Goal: Task Accomplishment & Management: Manage account settings

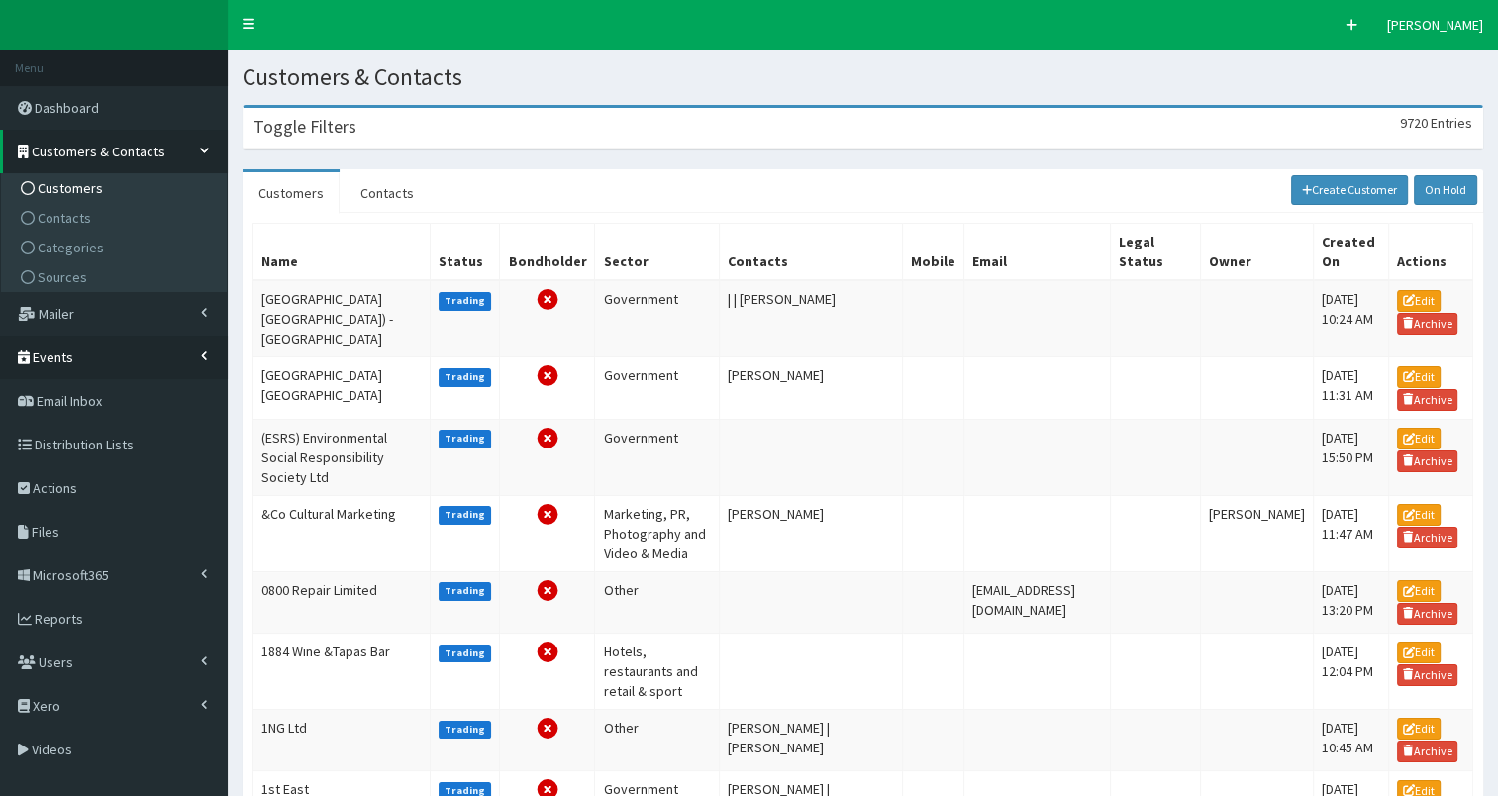
click at [59, 353] on span "Events" at bounding box center [53, 358] width 41 height 18
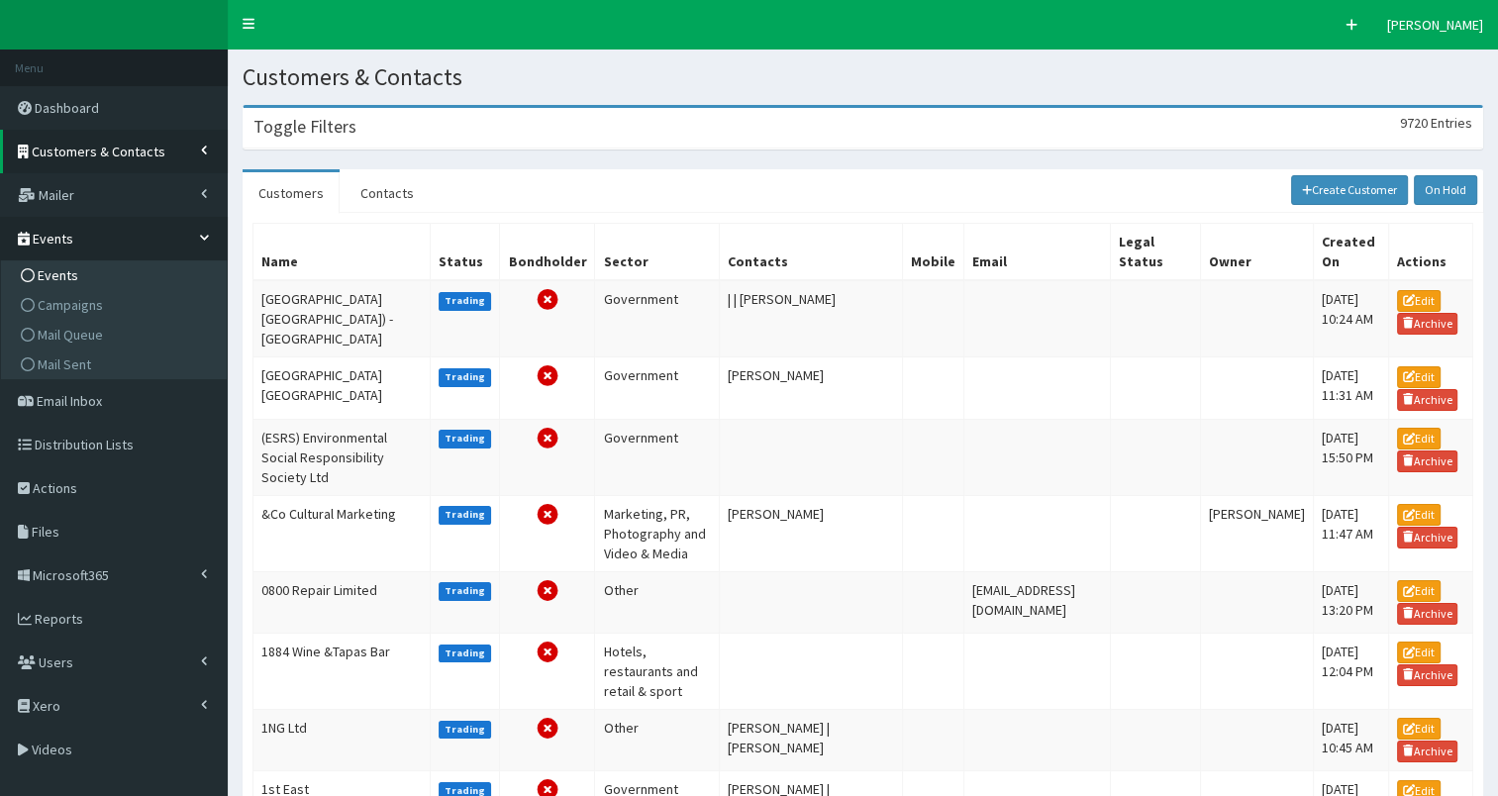
click at [50, 281] on span "Events" at bounding box center [58, 275] width 41 height 18
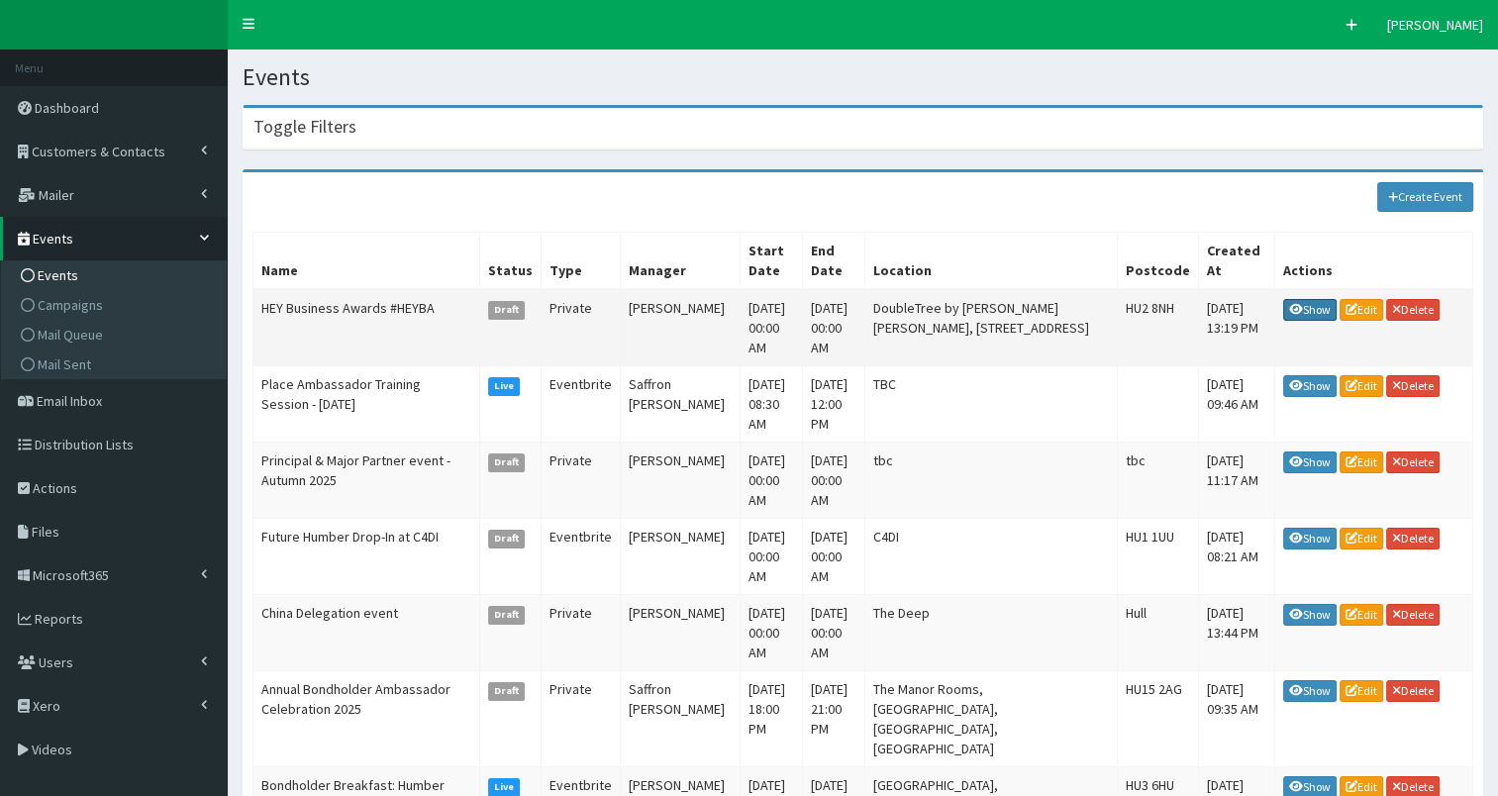
click at [1316, 299] on link "Show" at bounding box center [1309, 310] width 53 height 22
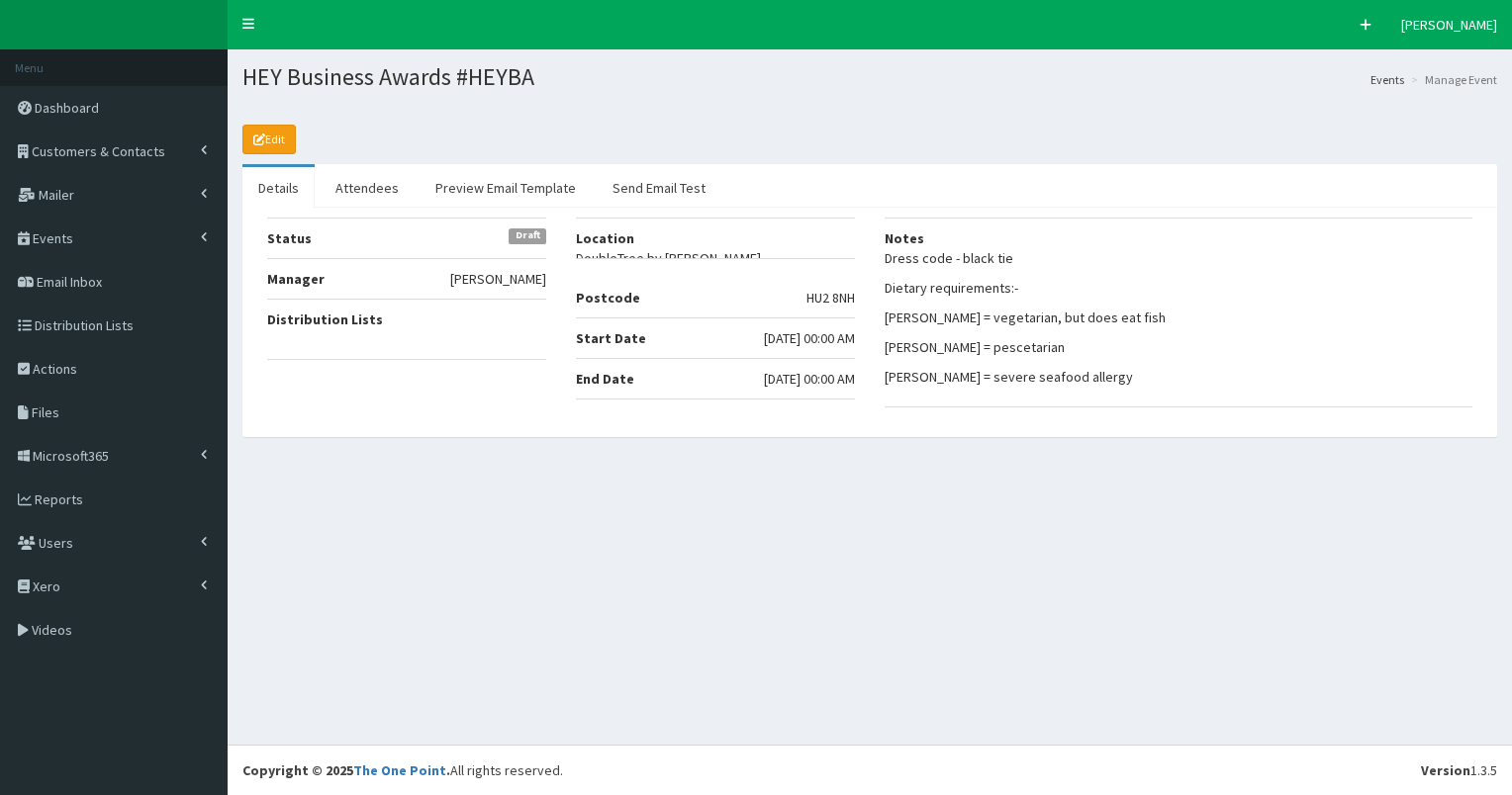
select select "50"
click at [382, 191] on link "Attendees" at bounding box center [367, 188] width 95 height 42
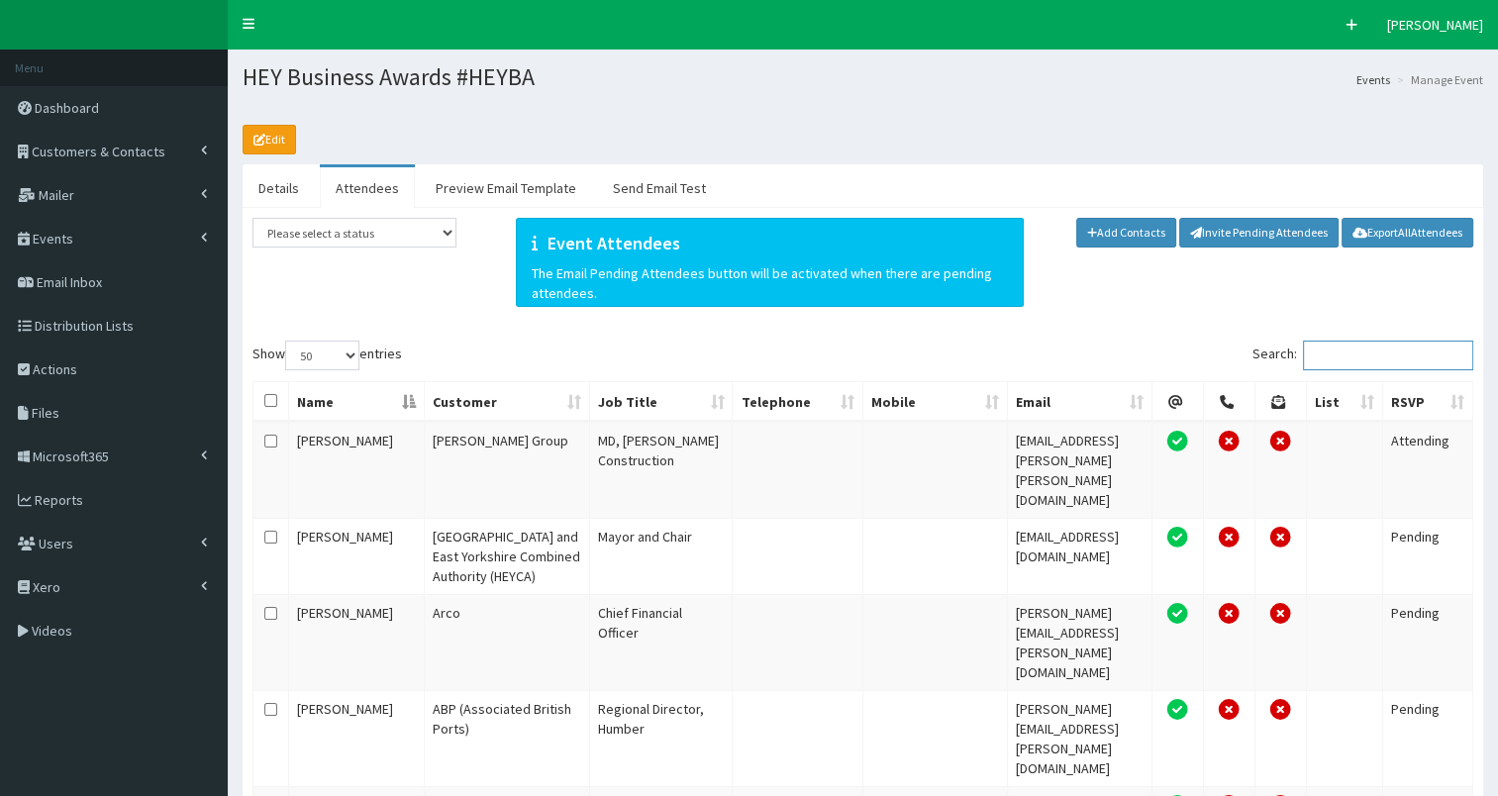
click at [1391, 360] on input "Search:" at bounding box center [1388, 356] width 170 height 30
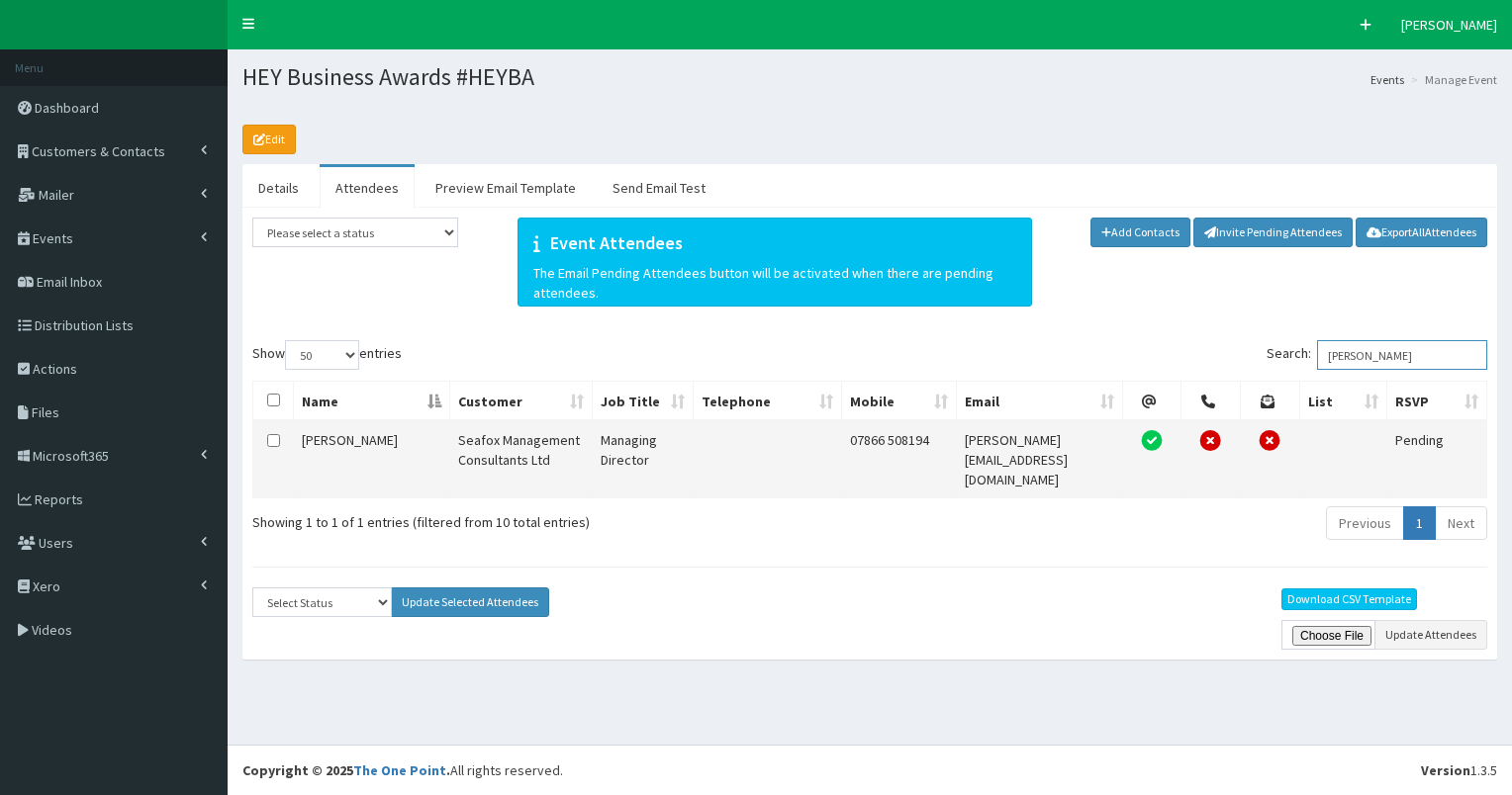
type input "simon"
click at [273, 441] on input "checkbox" at bounding box center [273, 440] width 13 height 13
checkbox input "true"
click at [306, 587] on select "Select Status Apologies Attended Attending Cancelled Declined Did Not Attend In…" at bounding box center [322, 602] width 140 height 30
select select "Attending"
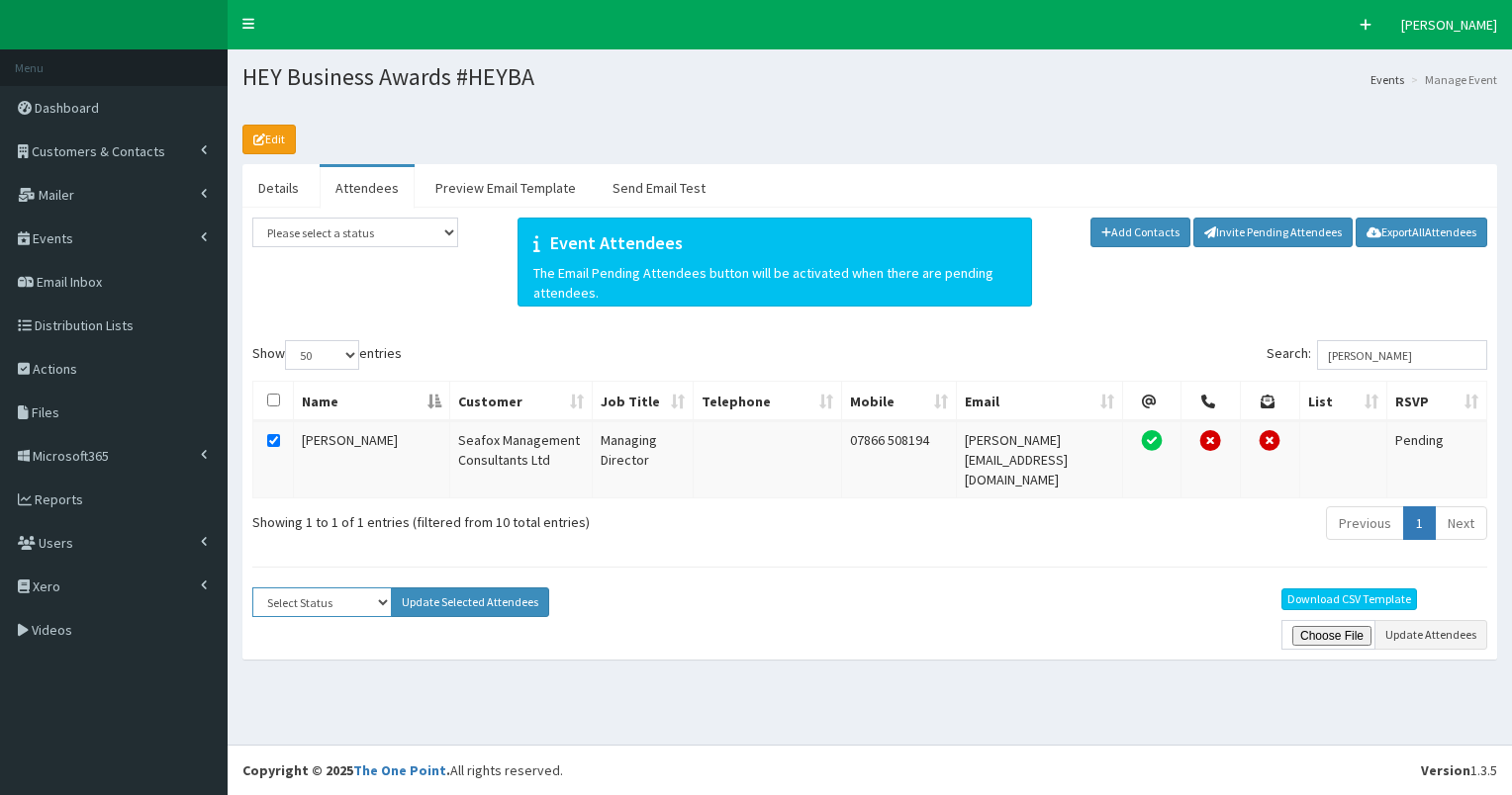
click at [252, 587] on select "Select Status Apologies Attended Attending Cancelled Declined Did Not Attend In…" at bounding box center [322, 602] width 140 height 30
click at [459, 587] on button "Update Selected Attendees" at bounding box center [470, 602] width 158 height 30
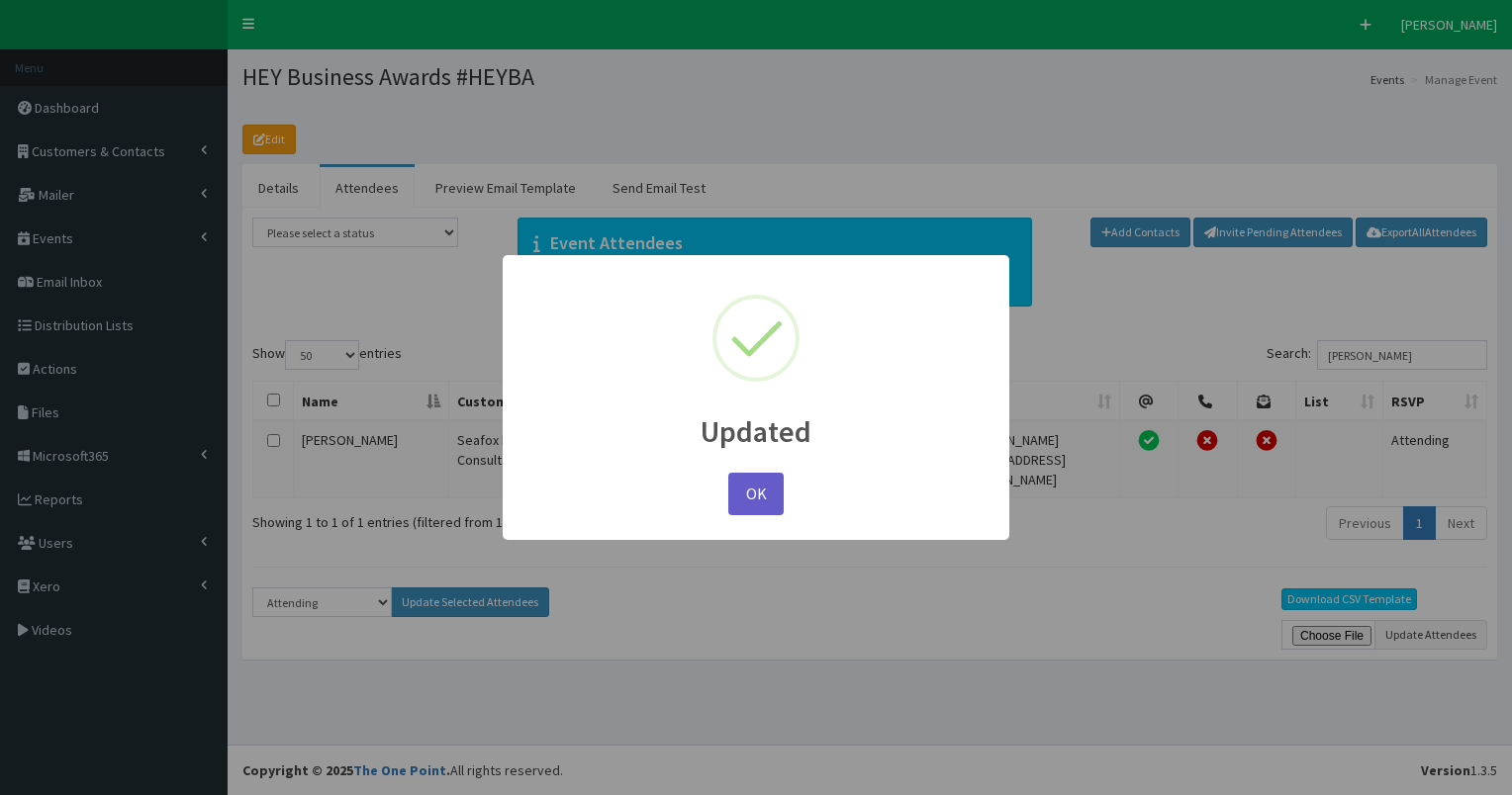
click at [758, 484] on button "OK" at bounding box center [756, 493] width 55 height 43
